Goal: Navigation & Orientation: Find specific page/section

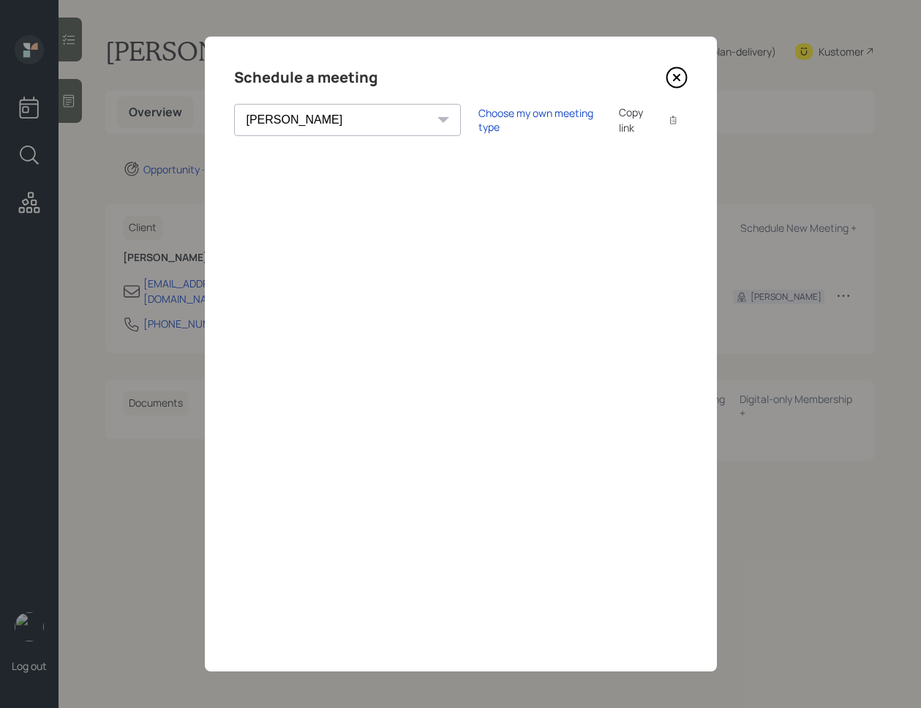
select select "59554aeb-d739-4552-90b9-0d27d70b4bf7"
click at [674, 75] on icon at bounding box center [676, 78] width 6 height 6
